Goal: Information Seeking & Learning: Learn about a topic

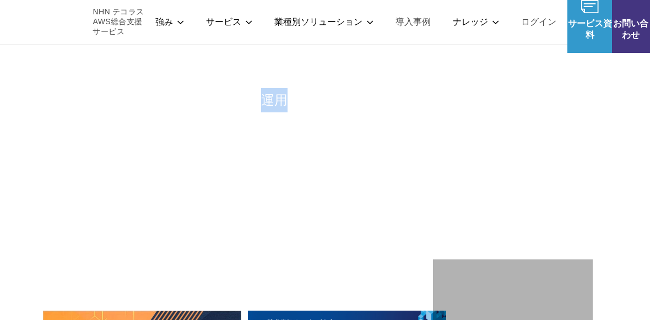
drag, startPoint x: 253, startPoint y: 128, endPoint x: 279, endPoint y: 130, distance: 26.0
click at [278, 129] on p "AWSの導入からコスト削減、 構成・運用の最適化からデータ活用まで 規模や業種業態を問わない マネージドサービスで" at bounding box center [238, 124] width 390 height 73
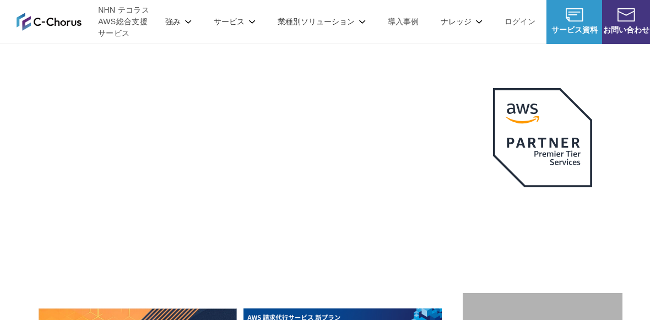
drag, startPoint x: 279, startPoint y: 130, endPoint x: 307, endPoint y: 136, distance: 28.2
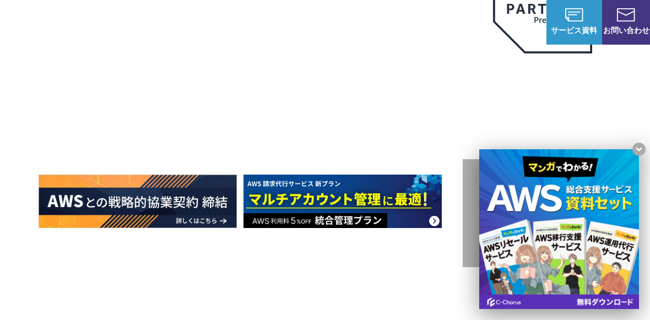
scroll to position [147, 0]
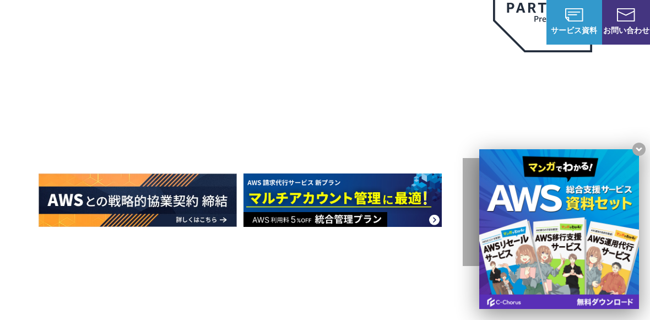
drag, startPoint x: 439, startPoint y: 106, endPoint x: 450, endPoint y: 115, distance: 13.7
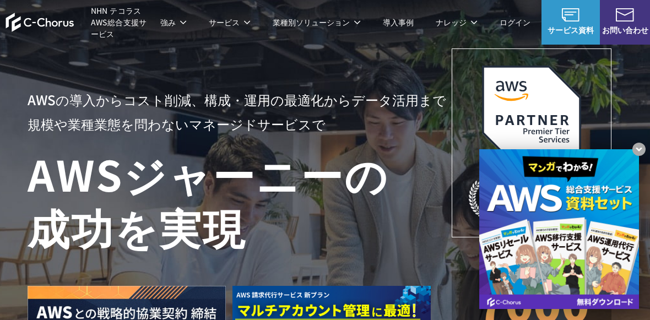
scroll to position [0, 11]
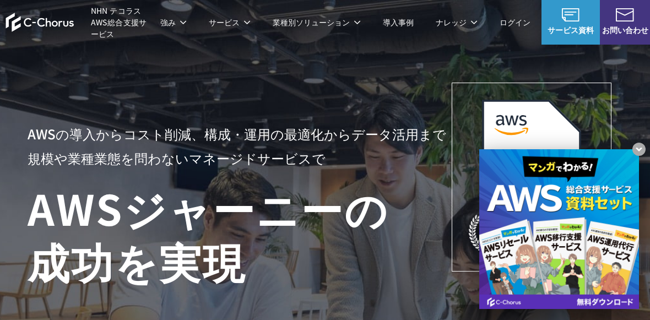
drag, startPoint x: 438, startPoint y: 105, endPoint x: 425, endPoint y: 115, distance: 16.9
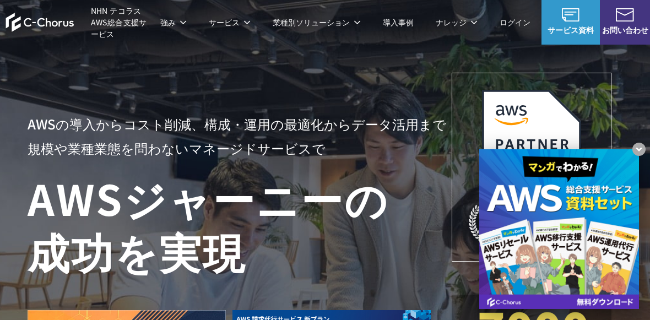
drag, startPoint x: 418, startPoint y: 110, endPoint x: 418, endPoint y: 135, distance: 24.8
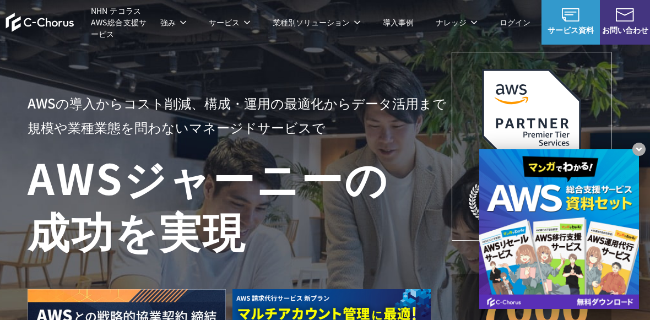
drag, startPoint x: 418, startPoint y: 135, endPoint x: 418, endPoint y: 141, distance: 6.1
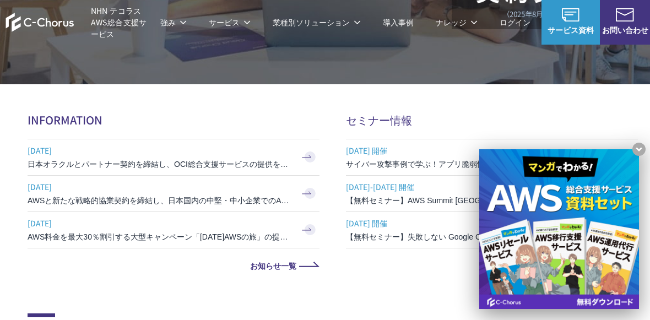
scroll to position [385, 11]
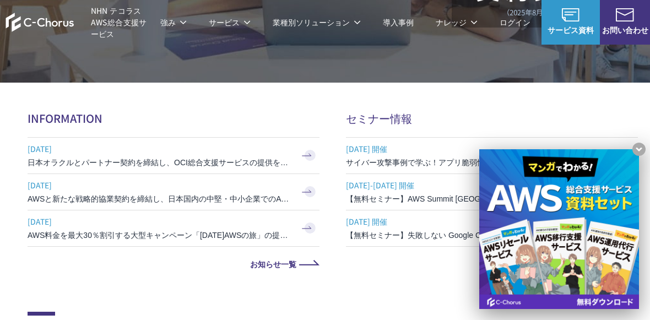
drag, startPoint x: 419, startPoint y: 135, endPoint x: 420, endPoint y: 239, distance: 104.2
click at [420, 239] on div "セミナー情報 [DATE] 開催 サイバー攻撃事例で学ぶ！アプリ脆弱性診断のポイント＆ Google Cloud セキュリティ対策 [DATE]-[DATE]…" at bounding box center [492, 189] width 292 height 158
drag, startPoint x: 420, startPoint y: 239, endPoint x: 384, endPoint y: 135, distance: 110.5
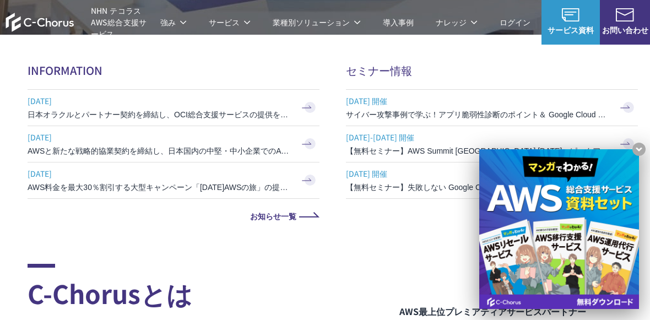
scroll to position [440, 11]
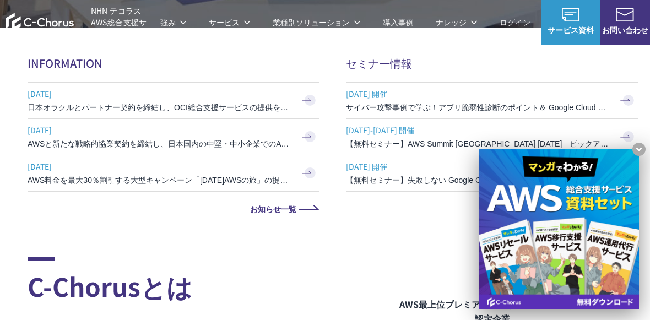
drag, startPoint x: 384, startPoint y: 135, endPoint x: 408, endPoint y: 239, distance: 106.9
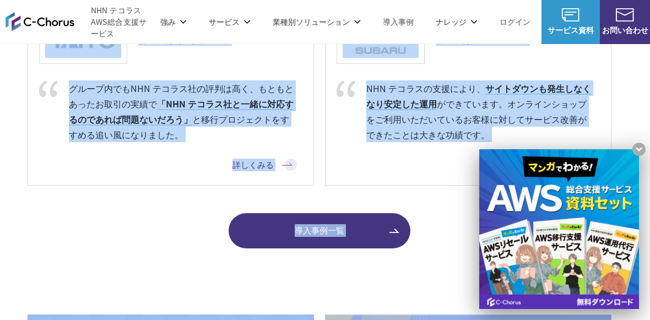
scroll to position [1784, 11]
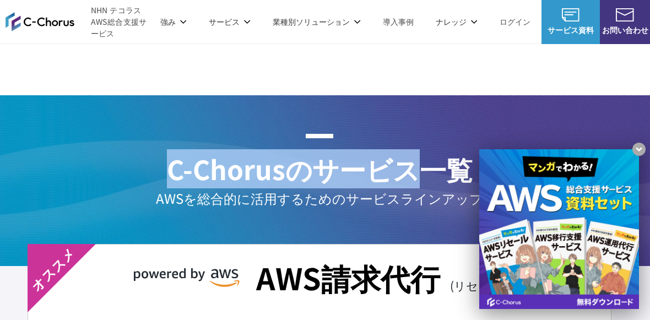
drag, startPoint x: 408, startPoint y: 239, endPoint x: 421, endPoint y: 357, distance: 118.7
